Goal: Task Accomplishment & Management: Manage account settings

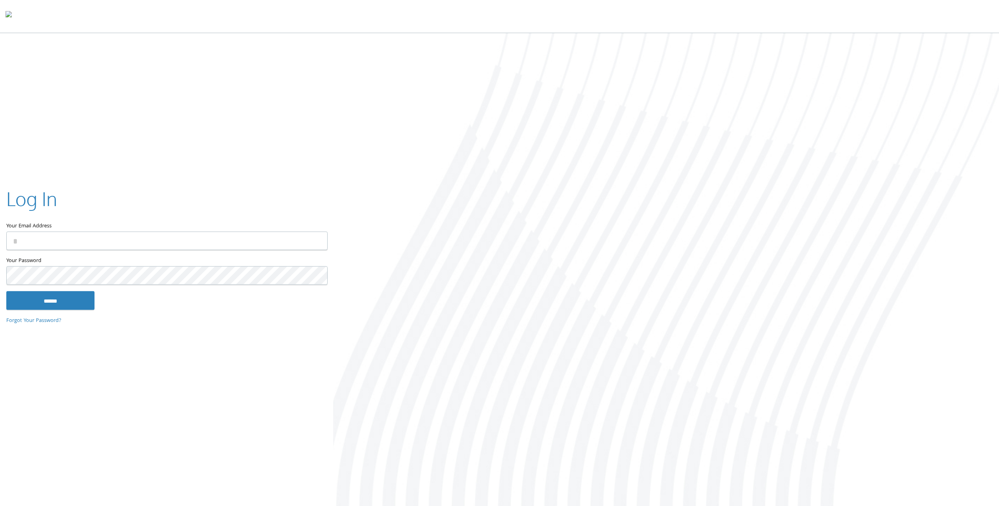
type input "**********"
click at [74, 303] on input "******" at bounding box center [50, 300] width 88 height 19
type input "**********"
click at [80, 295] on input "******" at bounding box center [50, 300] width 88 height 19
